Goal: Task Accomplishment & Management: Manage account settings

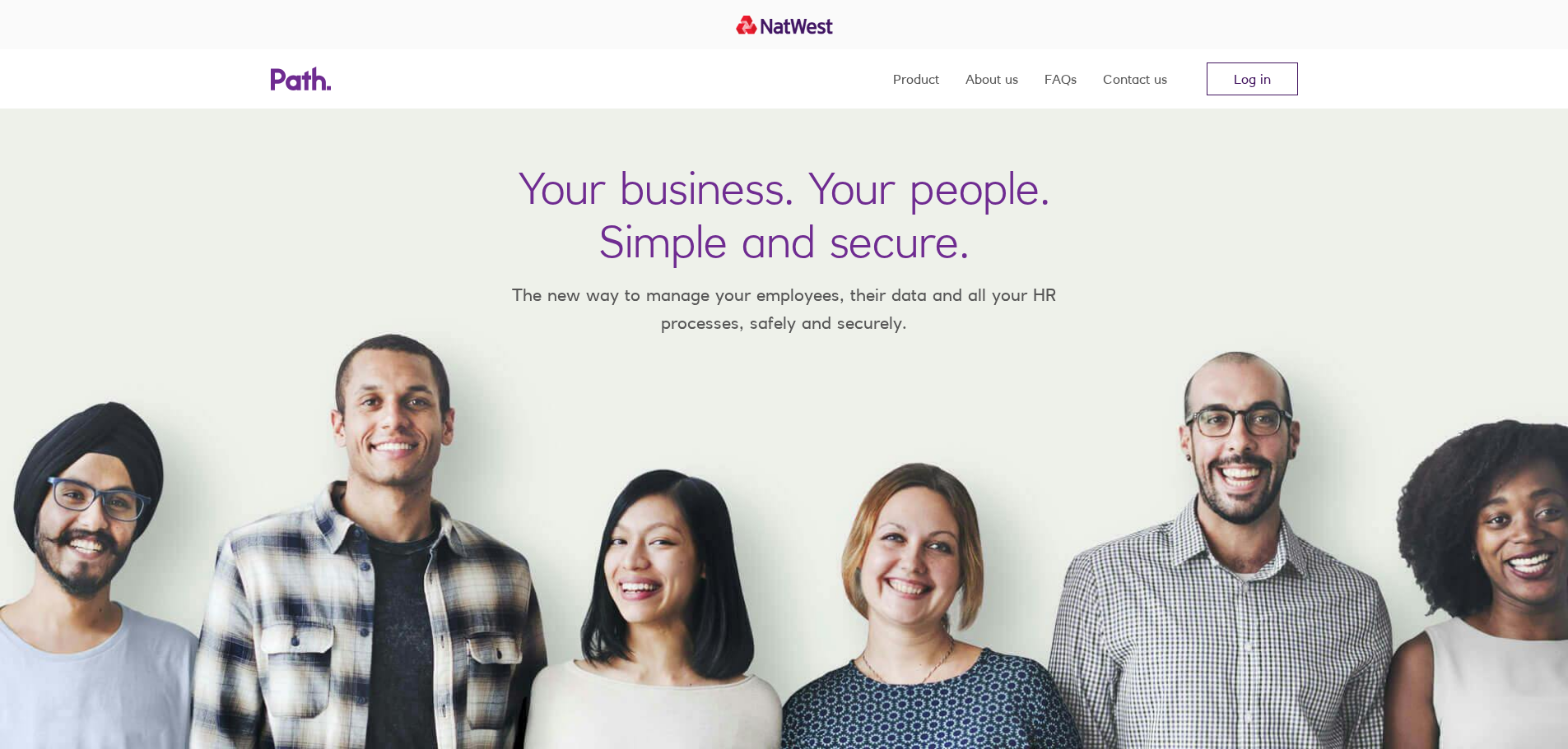
click at [1225, 85] on link "Log in" at bounding box center [1251, 79] width 92 height 33
